Goal: Task Accomplishment & Management: Complete application form

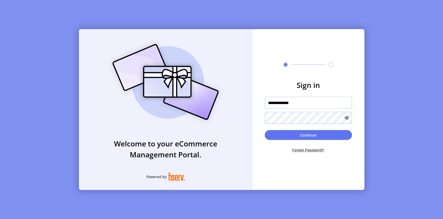
click at [300, 103] on input "**********" at bounding box center [308, 103] width 87 height 12
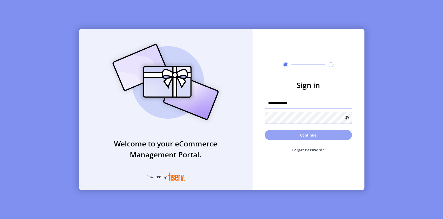
type input "**********"
click at [315, 132] on button "Continue" at bounding box center [308, 135] width 87 height 10
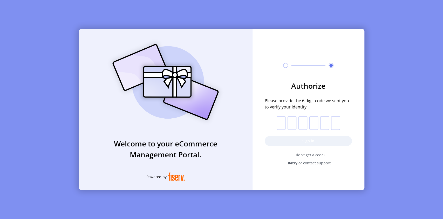
click at [281, 119] on input "text" at bounding box center [281, 122] width 9 height 13
type input "*"
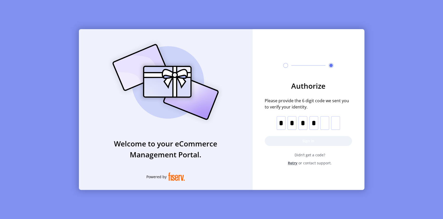
type input "*"
click at [302, 139] on button "Sign in" at bounding box center [308, 141] width 87 height 10
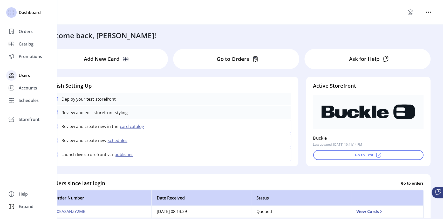
click at [26, 72] on div "Users" at bounding box center [28, 75] width 45 height 12
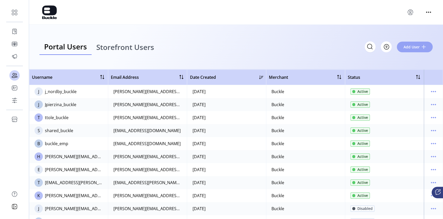
click at [417, 47] on span "Add User" at bounding box center [412, 46] width 16 height 5
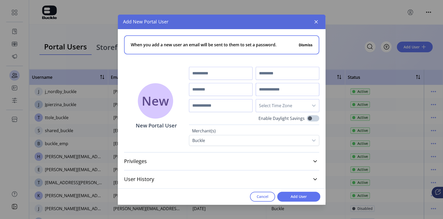
paste input "**********"
type input "**********"
click at [213, 73] on input "text" at bounding box center [221, 73] width 64 height 13
type input "*****"
click at [278, 72] on input "text" at bounding box center [288, 73] width 64 height 13
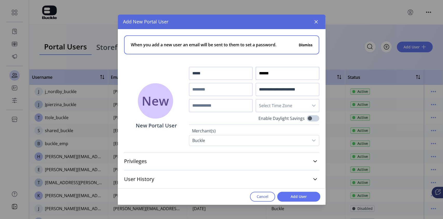
type input "******"
click at [210, 88] on input "text" at bounding box center [221, 89] width 64 height 13
type input "**********"
click at [220, 107] on input "text" at bounding box center [221, 105] width 64 height 13
click at [313, 105] on icon "dropdown trigger" at bounding box center [314, 105] width 4 height 2
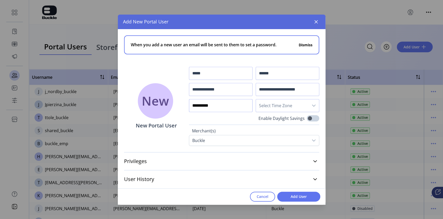
type input "**********"
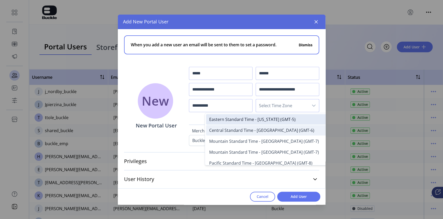
click at [251, 133] on li "Central Standard Time - [GEOGRAPHIC_DATA] (GMT-6)" at bounding box center [275, 130] width 139 height 10
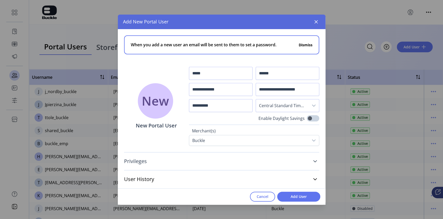
click at [316, 160] on icon at bounding box center [315, 161] width 4 height 2
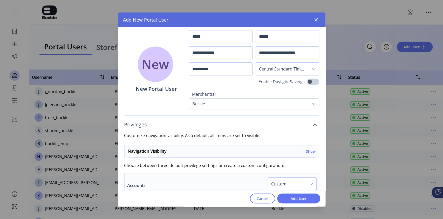
scroll to position [69, 0]
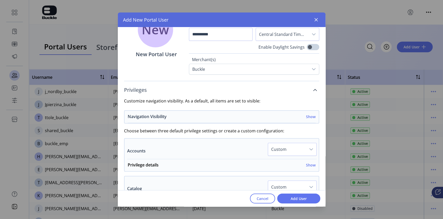
click at [308, 116] on h6 "Show" at bounding box center [311, 116] width 10 height 5
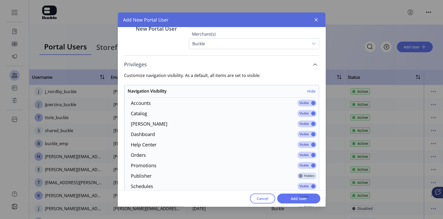
scroll to position [104, 0]
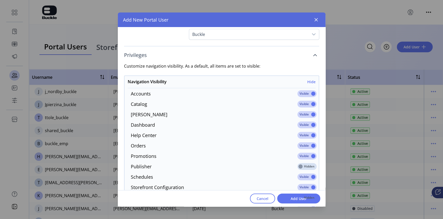
click at [311, 92] on span at bounding box center [306, 93] width 19 height 7
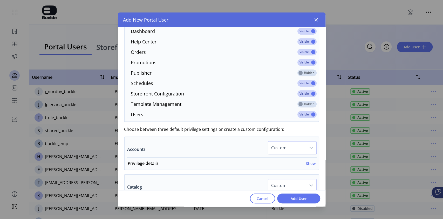
scroll to position [208, 0]
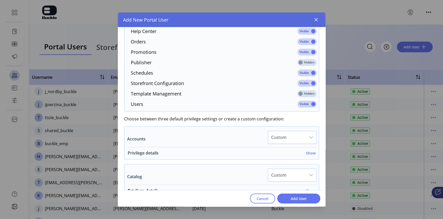
click at [308, 153] on h6 "Show" at bounding box center [311, 152] width 10 height 5
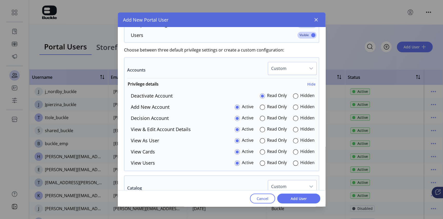
scroll to position [277, 0]
click at [293, 96] on div at bounding box center [295, 95] width 5 height 5
click at [294, 108] on div at bounding box center [295, 106] width 5 height 5
click at [294, 118] on div at bounding box center [295, 117] width 5 height 5
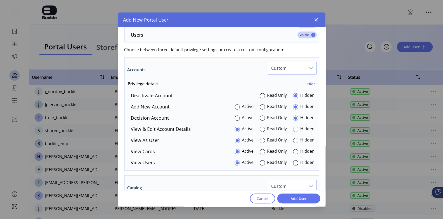
click at [294, 128] on div at bounding box center [295, 128] width 5 height 5
click at [294, 140] on div at bounding box center [295, 140] width 5 height 5
click at [294, 150] on div at bounding box center [295, 151] width 5 height 5
click at [294, 162] on div at bounding box center [295, 162] width 5 height 5
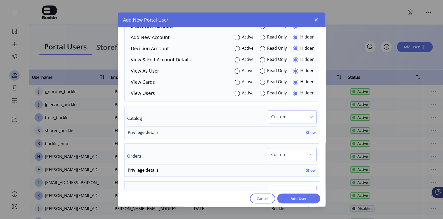
scroll to position [381, 0]
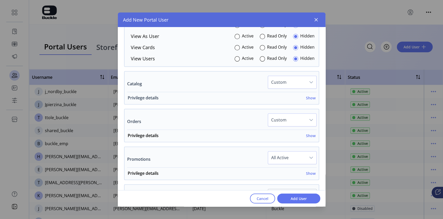
click at [311, 98] on h6 "Show" at bounding box center [311, 97] width 10 height 5
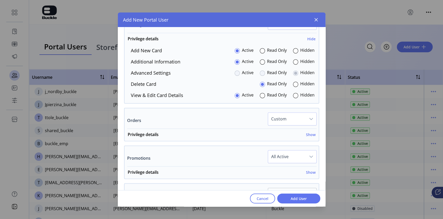
scroll to position [450, 0]
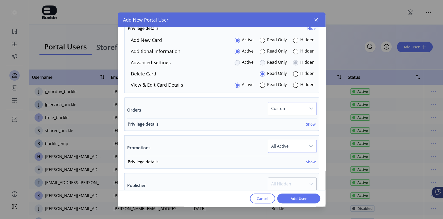
click at [311, 123] on h6 "Show" at bounding box center [311, 123] width 10 height 5
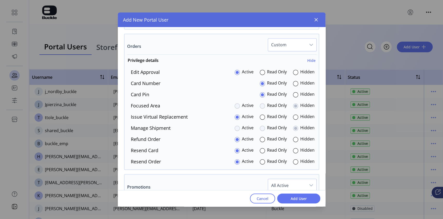
scroll to position [519, 0]
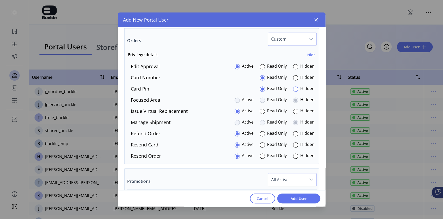
click at [295, 89] on div at bounding box center [295, 88] width 5 height 5
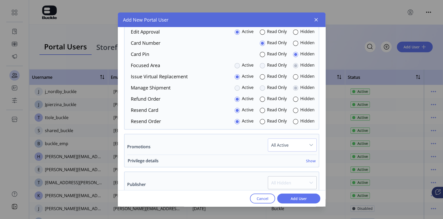
click at [308, 159] on h6 "Show" at bounding box center [311, 160] width 10 height 5
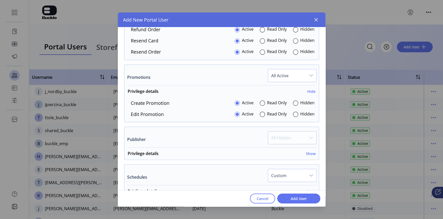
scroll to position [657, 0]
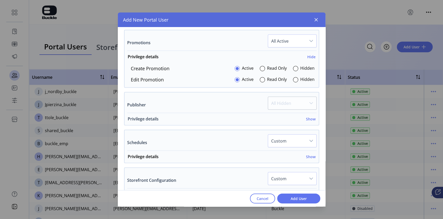
click at [308, 119] on h6 "Show" at bounding box center [311, 118] width 10 height 5
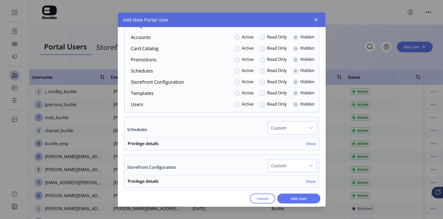
scroll to position [761, 0]
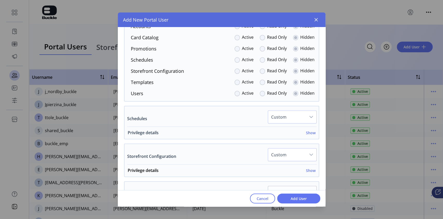
click at [308, 132] on h6 "Show" at bounding box center [311, 132] width 10 height 5
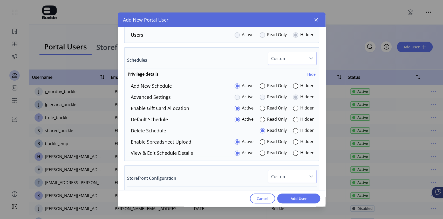
scroll to position [831, 0]
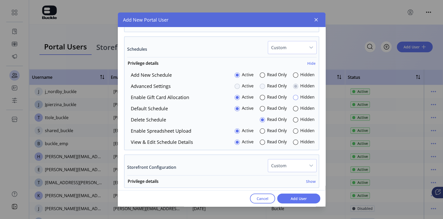
click at [294, 96] on div at bounding box center [295, 97] width 5 height 5
click at [295, 128] on div at bounding box center [295, 130] width 5 height 5
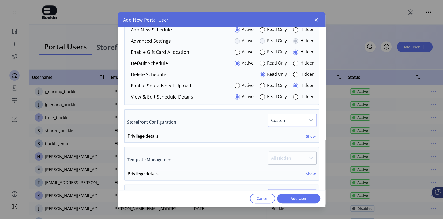
scroll to position [865, 0]
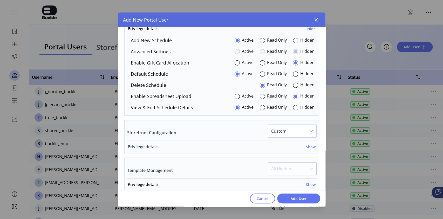
click at [311, 147] on h6 "Show" at bounding box center [311, 146] width 10 height 5
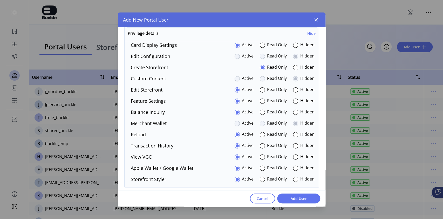
scroll to position [969, 0]
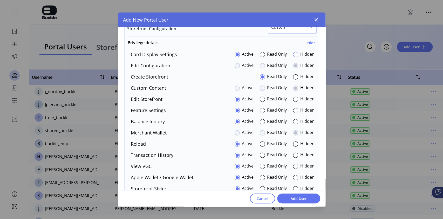
click at [294, 53] on div at bounding box center [295, 54] width 5 height 5
click at [293, 109] on div at bounding box center [295, 110] width 5 height 5
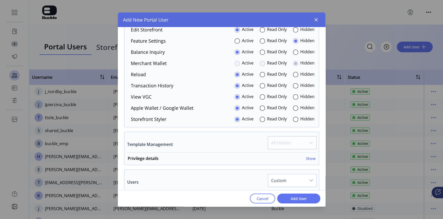
scroll to position [1073, 0]
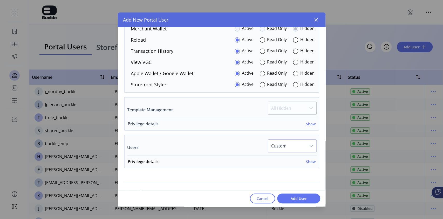
click at [306, 123] on h6 "Show" at bounding box center [311, 123] width 10 height 5
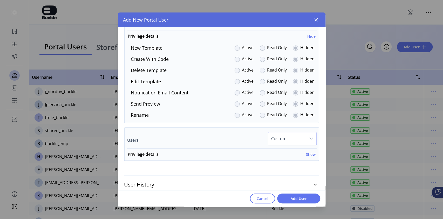
scroll to position [1162, 0]
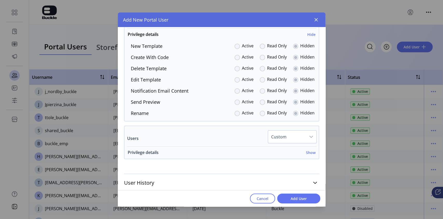
click at [308, 151] on h6 "Show" at bounding box center [311, 152] width 10 height 5
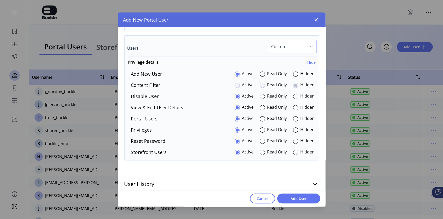
scroll to position [1253, 0]
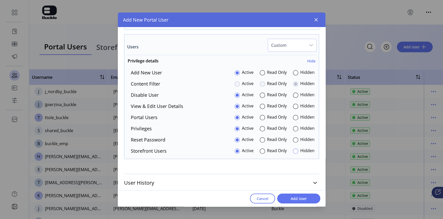
click at [295, 148] on div at bounding box center [295, 150] width 5 height 5
click at [314, 182] on icon at bounding box center [315, 182] width 4 height 4
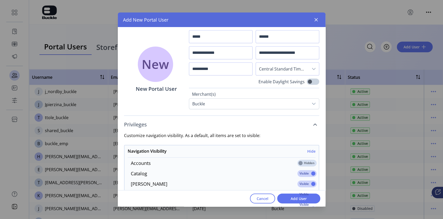
scroll to position [0, 0]
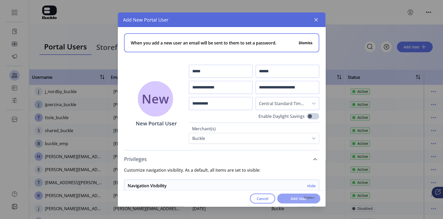
click at [299, 198] on span "Add User" at bounding box center [299, 197] width 30 height 5
